Goal: Task Accomplishment & Management: Manage account settings

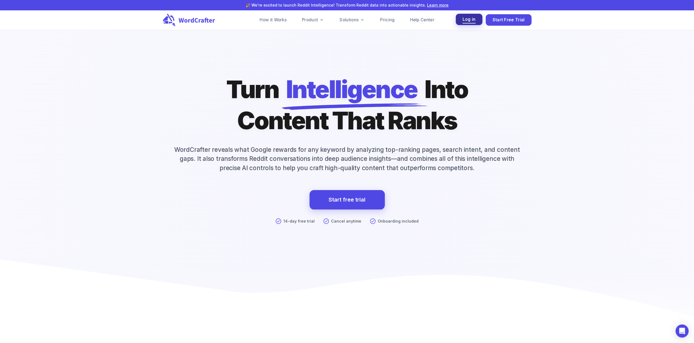
click at [469, 19] on span "Log in" at bounding box center [469, 19] width 13 height 7
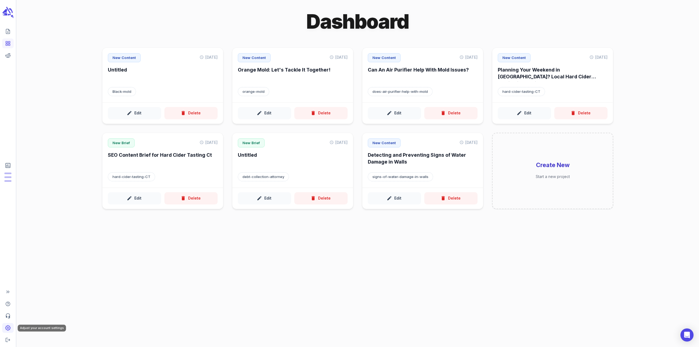
click at [5, 327] on link "Adjust your account settings" at bounding box center [7, 328] width 11 height 10
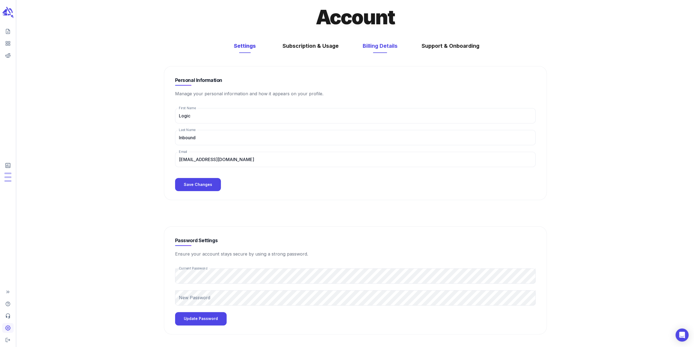
click at [384, 49] on button "Billing Details" at bounding box center [380, 46] width 46 height 14
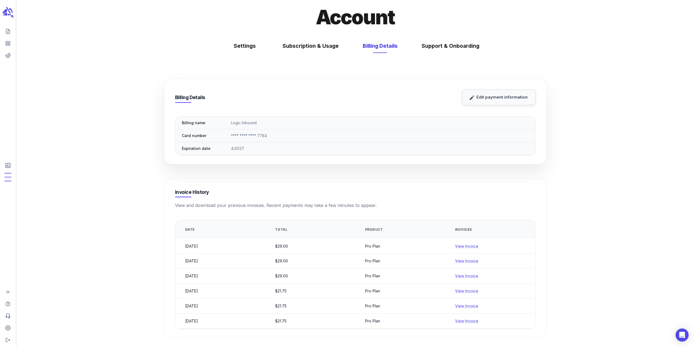
click at [500, 97] on button "Edit payment information" at bounding box center [499, 97] width 74 height 15
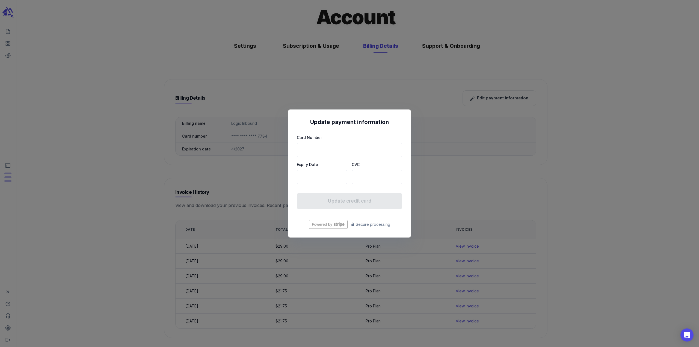
click at [469, 147] on div "Update payment information Card Number Expiry Date CVC Update credit card Secur…" at bounding box center [349, 173] width 699 height 347
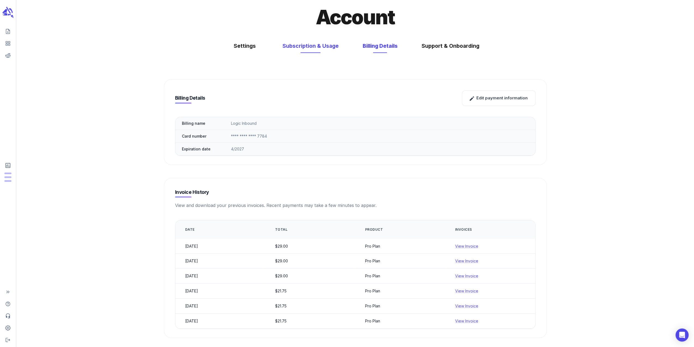
click at [321, 49] on button "Subscription & Usage" at bounding box center [310, 46] width 67 height 14
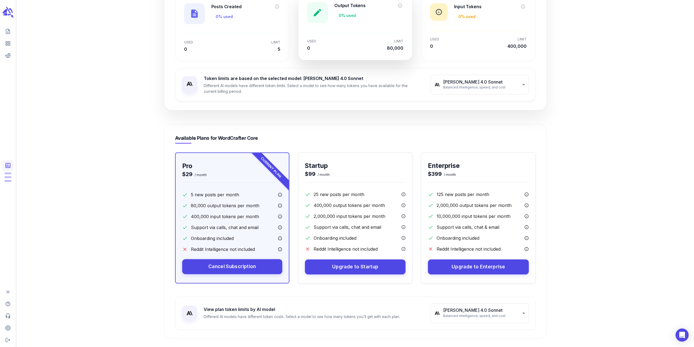
scroll to position [158, 0]
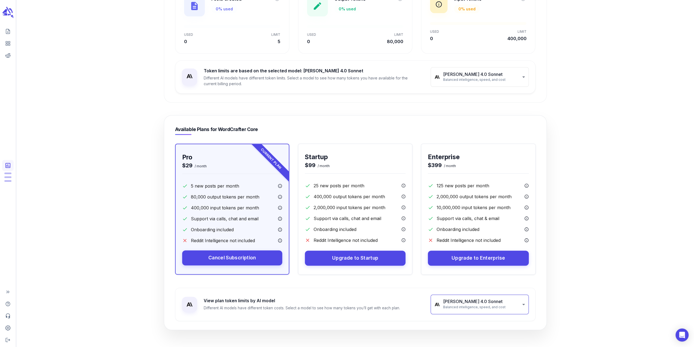
click at [472, 303] on body "**********" at bounding box center [347, 95] width 694 height 506
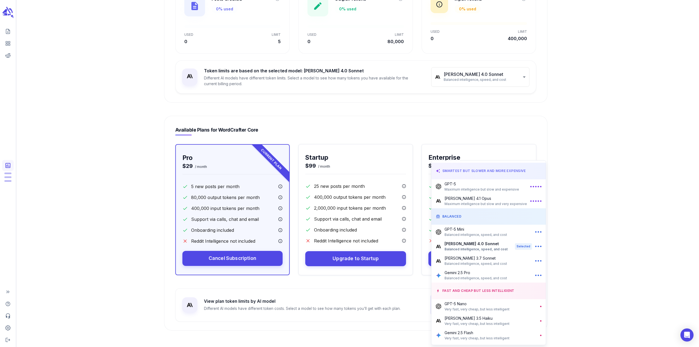
click at [586, 254] on div at bounding box center [349, 173] width 699 height 347
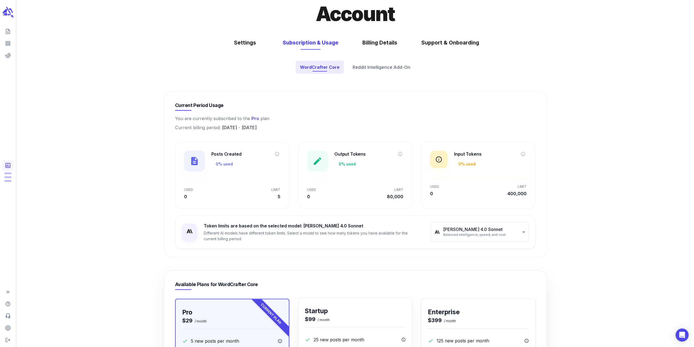
scroll to position [0, 0]
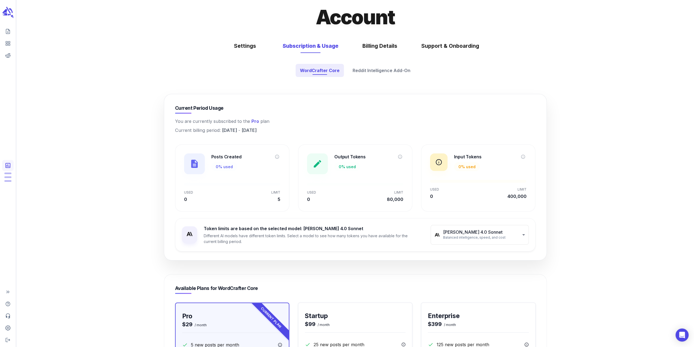
click at [255, 121] on span "Pro" at bounding box center [256, 120] width 8 height 5
click at [191, 106] on h5 "Current Period Usage" at bounding box center [199, 108] width 49 height 6
click at [253, 49] on button "Settings" at bounding box center [245, 46] width 38 height 14
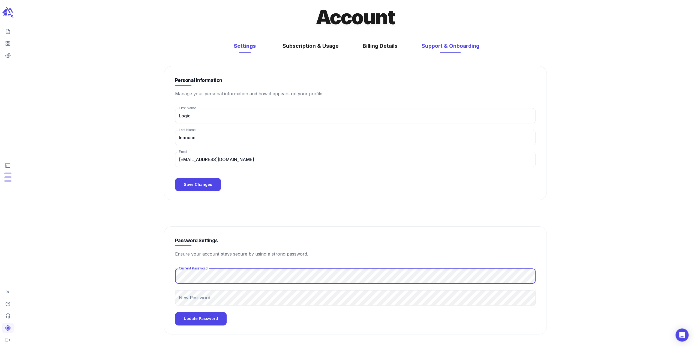
click at [432, 49] on button "Support & Onboarding" at bounding box center [450, 46] width 69 height 14
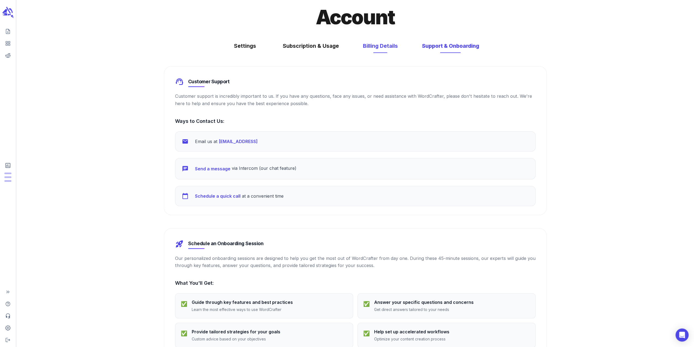
click at [380, 49] on button "Billing Details" at bounding box center [381, 46] width 46 height 14
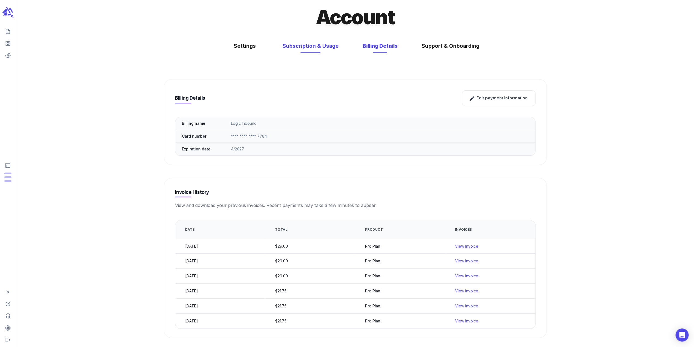
click at [322, 47] on button "Subscription & Usage" at bounding box center [310, 46] width 67 height 14
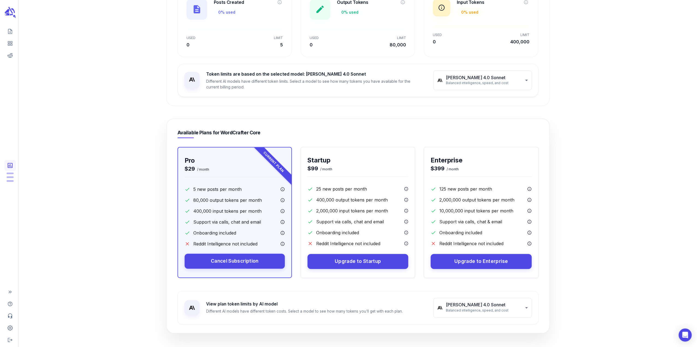
scroll to position [158, 0]
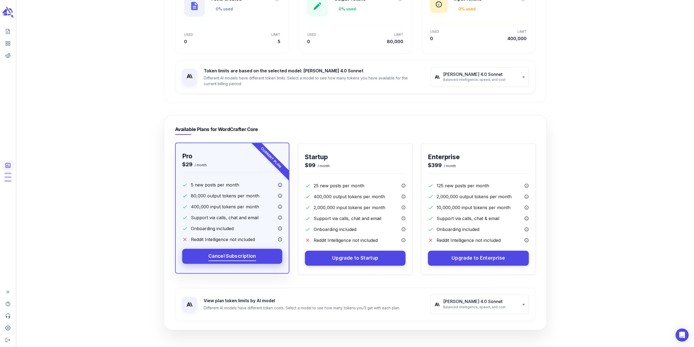
click at [244, 252] on span "Cancel Subscription" at bounding box center [232, 256] width 48 height 8
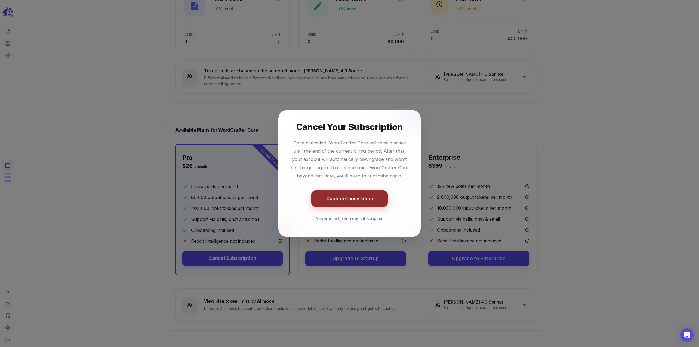
click at [356, 201] on button "Confirm Cancellation" at bounding box center [349, 198] width 76 height 17
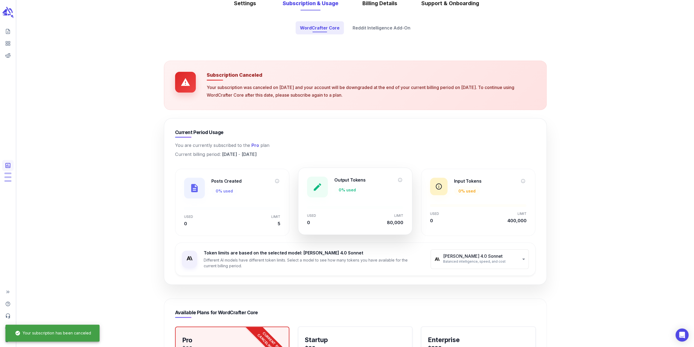
scroll to position [0, 0]
